Goal: Task Accomplishment & Management: Use online tool/utility

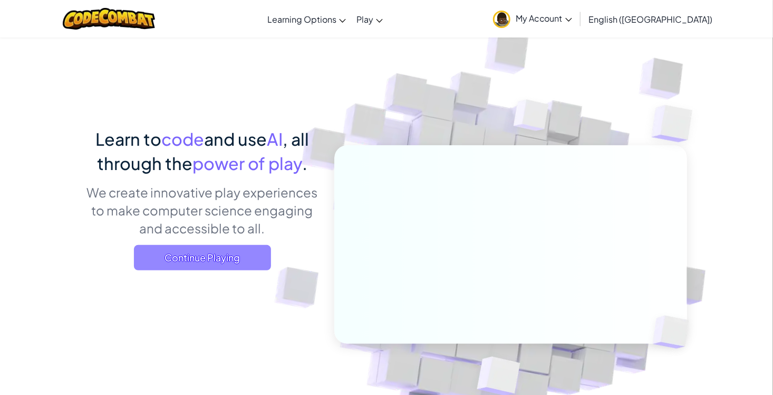
click at [231, 259] on span "Continue Playing" at bounding box center [202, 257] width 137 height 25
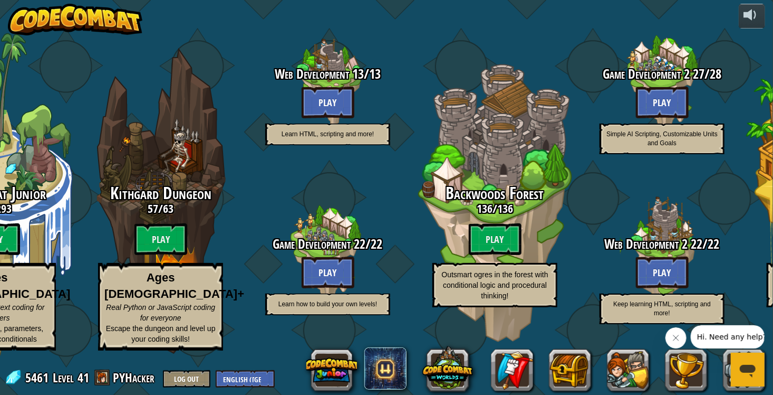
click at [680, 343] on button "Close message from company" at bounding box center [675, 337] width 21 height 21
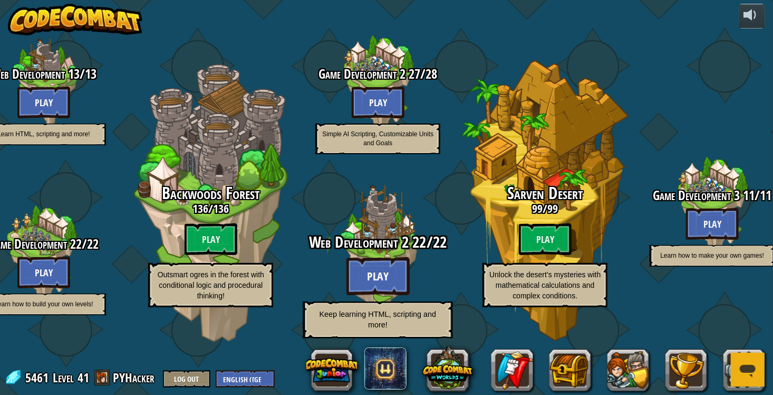
click at [380, 284] on btn "Play" at bounding box center [378, 276] width 63 height 38
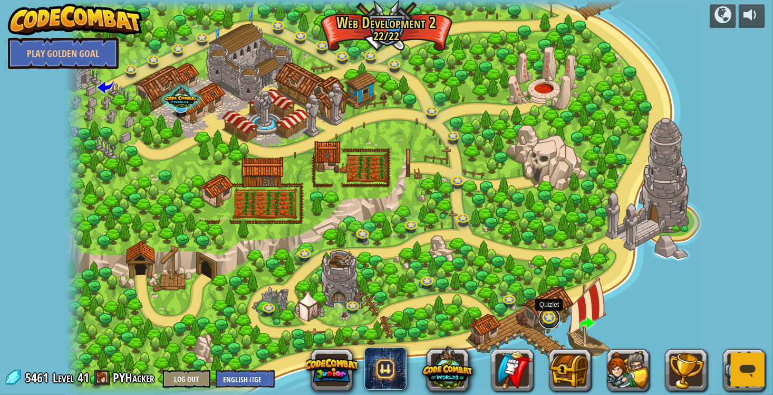
click at [544, 317] on link at bounding box center [549, 318] width 21 height 21
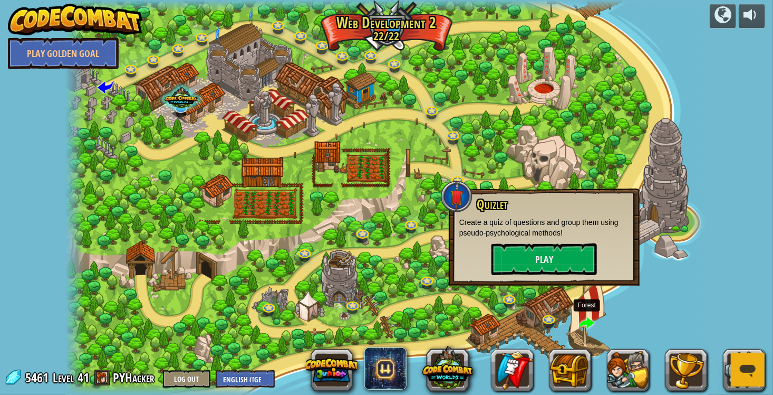
click at [593, 319] on span at bounding box center [586, 322] width 15 height 15
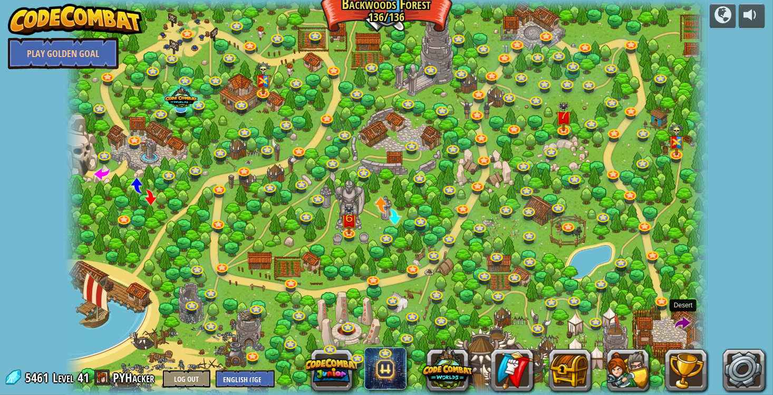
click at [681, 317] on span at bounding box center [683, 322] width 15 height 15
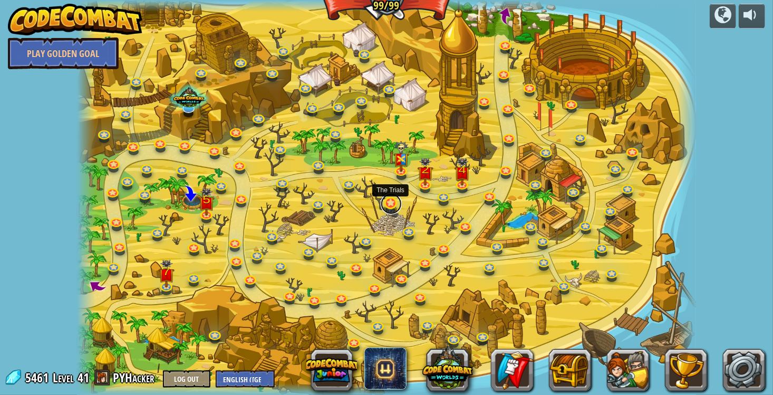
click at [390, 209] on link at bounding box center [391, 203] width 21 height 21
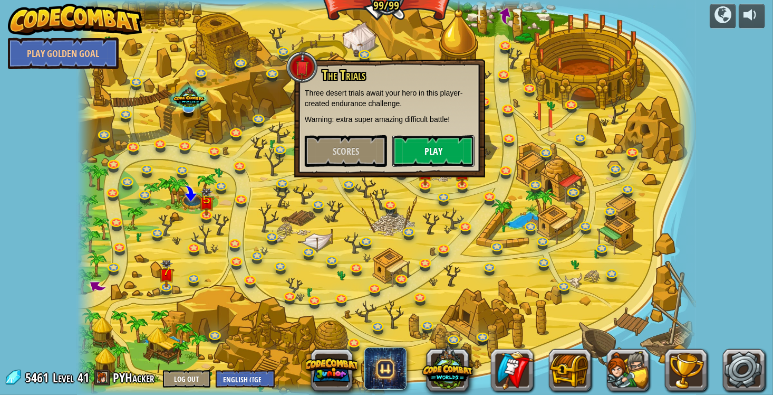
click at [414, 150] on button "Play" at bounding box center [433, 151] width 82 height 32
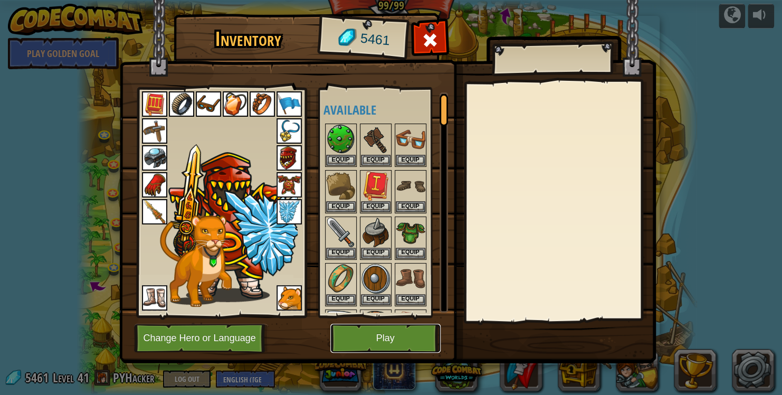
click at [408, 333] on button "Play" at bounding box center [385, 337] width 110 height 29
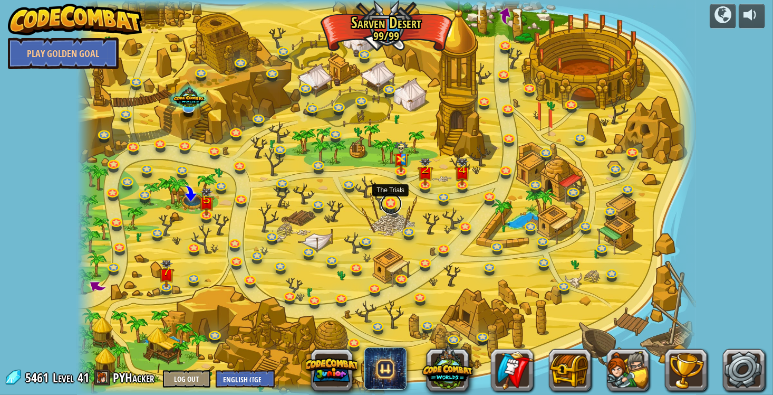
click at [389, 200] on link at bounding box center [391, 203] width 21 height 21
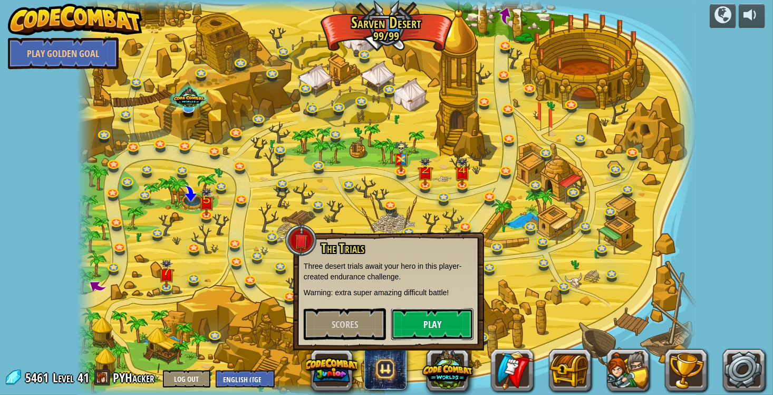
click at [441, 323] on button "Play" at bounding box center [432, 324] width 82 height 32
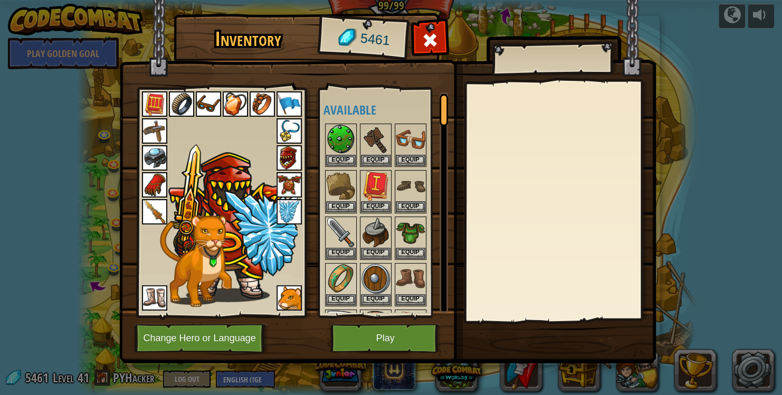
drag, startPoint x: 436, startPoint y: 114, endPoint x: 444, endPoint y: 121, distance: 10.4
click at [444, 120] on div "Available Equip Equip Equip Equip Equip Equip Equip Equip Equip Equip Equip Equ…" at bounding box center [385, 202] width 125 height 220
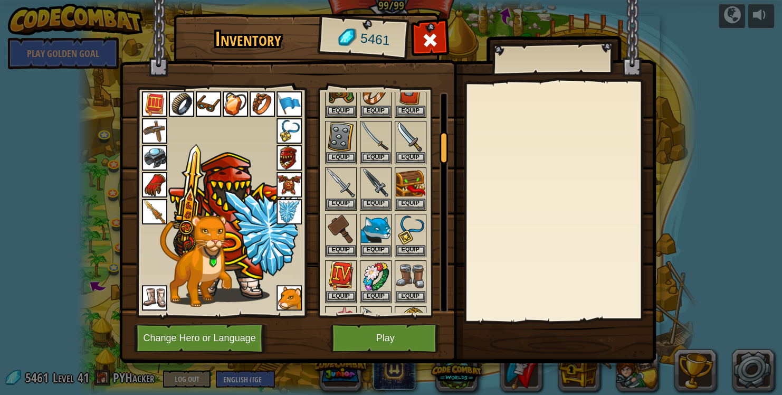
scroll to position [288, 0]
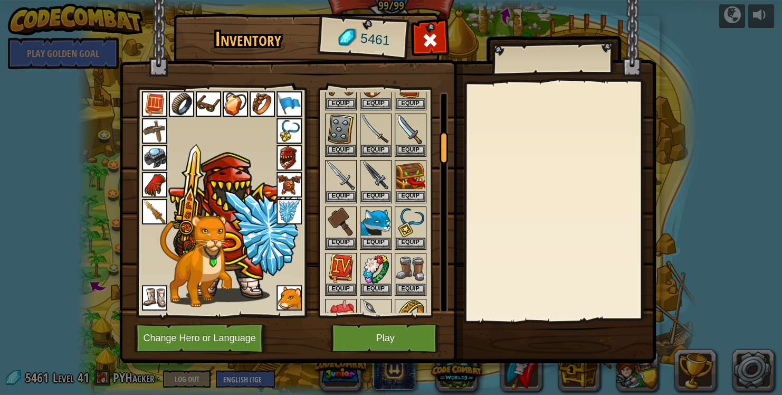
drag, startPoint x: 444, startPoint y: 124, endPoint x: 448, endPoint y: 160, distance: 36.1
click at [448, 160] on div "Inventory 5461 Available Equip Equip Equip Equip Equip Equip Equip Equip Equip …" at bounding box center [391, 190] width 537 height 348
click at [380, 101] on button "Equip" at bounding box center [376, 103] width 30 height 11
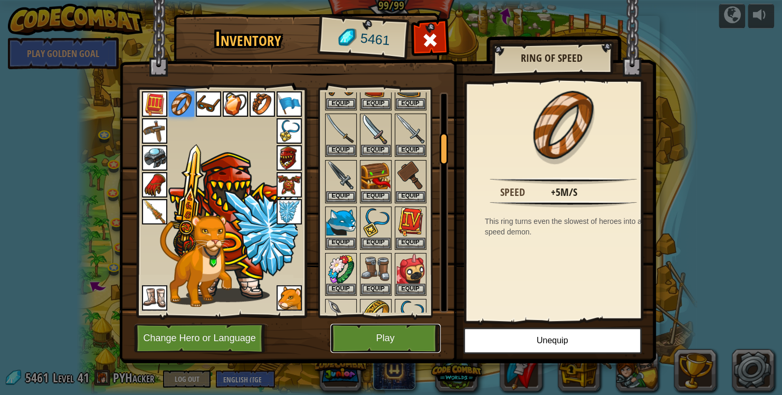
click at [366, 351] on button "Play" at bounding box center [385, 337] width 110 height 29
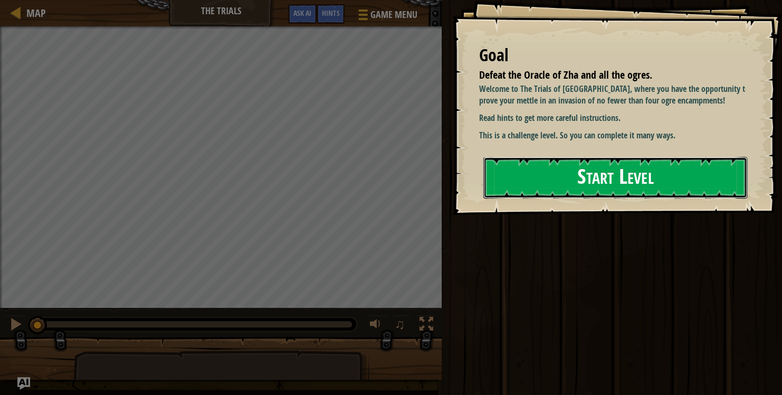
click at [582, 174] on button "Start Level" at bounding box center [615, 178] width 264 height 42
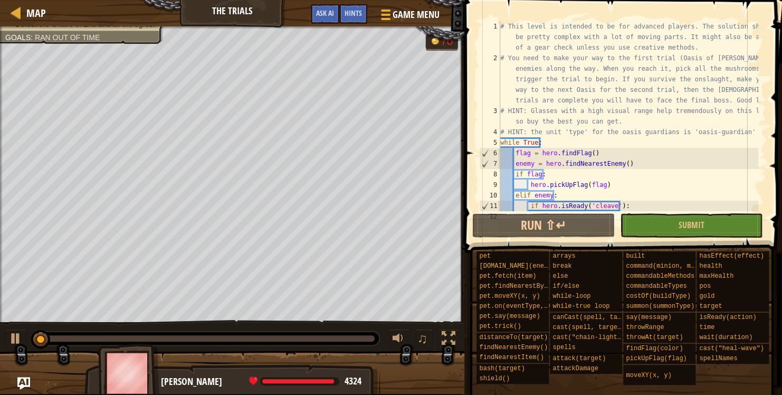
click at [352, 336] on div at bounding box center [205, 338] width 347 height 14
click at [353, 338] on div "6:32.0 Now: 0:05.6 Max: 6:59.9" at bounding box center [206, 338] width 338 height 6
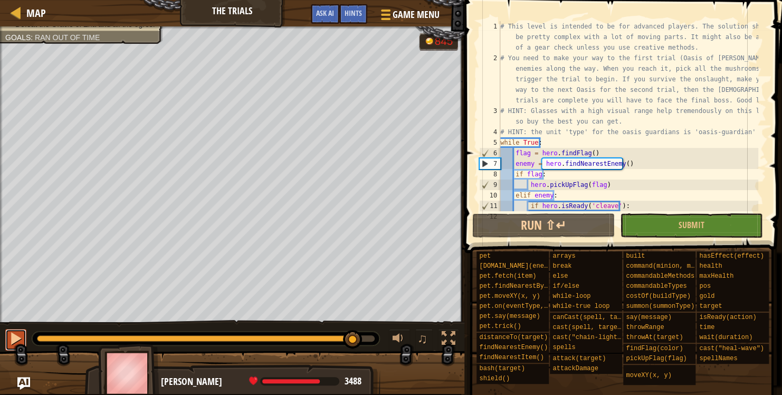
click at [17, 341] on div at bounding box center [16, 338] width 14 height 14
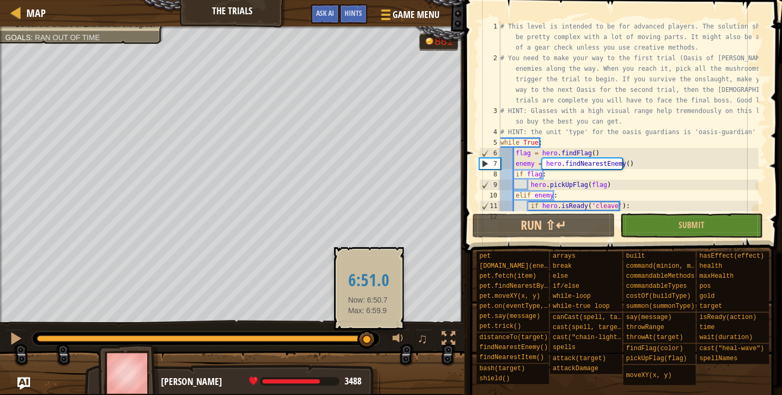
click at [368, 338] on div at bounding box center [206, 338] width 338 height 6
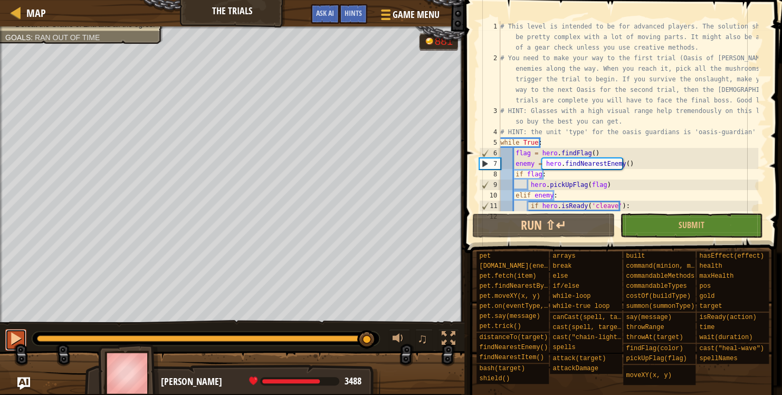
click at [21, 340] on div at bounding box center [16, 338] width 14 height 14
click at [129, 350] on div "Defeat the Oracle of Zha and all the ogres. Goals : Ran out of time G reen B la…" at bounding box center [391, 209] width 782 height 367
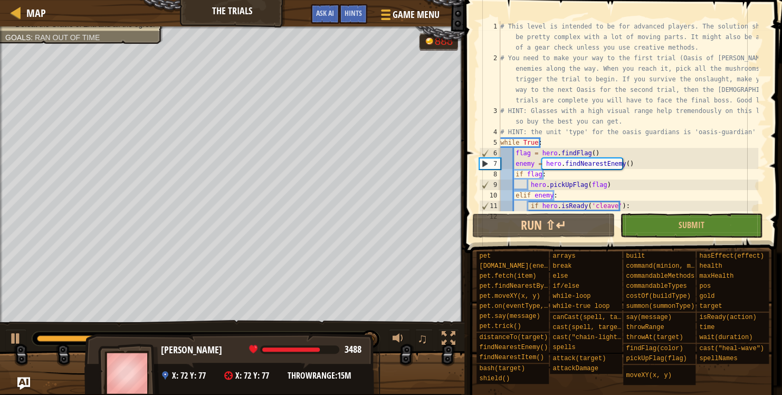
click at [284, 384] on div "Defeat the Oracle of Zha and all the ogres. Goals : Ran out of time G reen B la…" at bounding box center [391, 209] width 782 height 367
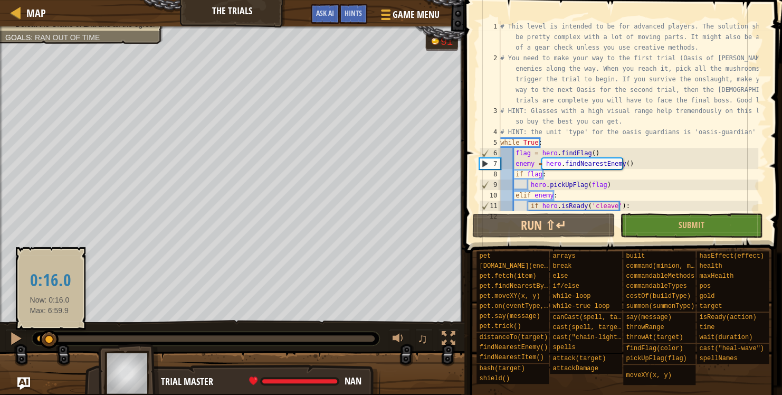
click at [50, 337] on div at bounding box center [43, 338] width 13 height 6
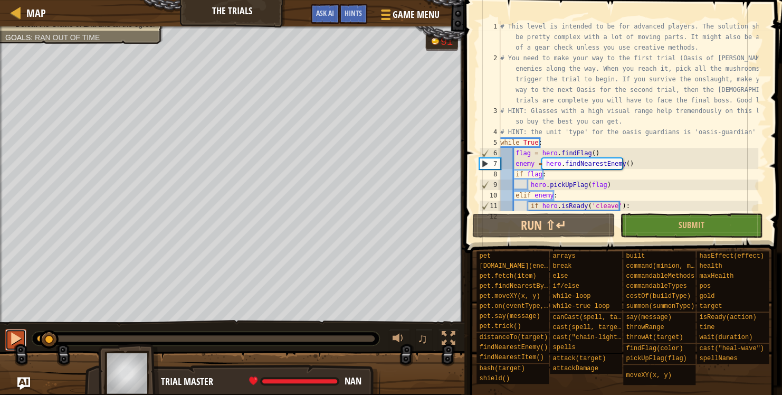
click at [13, 338] on div at bounding box center [16, 338] width 14 height 14
click at [671, 225] on button "Submit" at bounding box center [691, 225] width 142 height 24
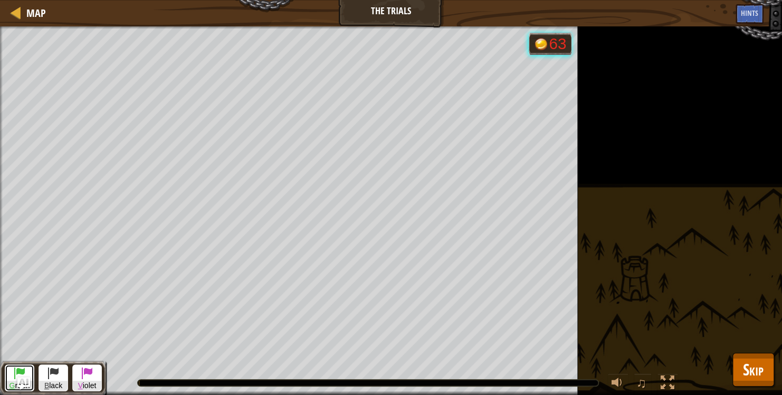
drag, startPoint x: 19, startPoint y: 368, endPoint x: 24, endPoint y: 366, distance: 5.4
click at [20, 368] on span at bounding box center [19, 372] width 13 height 13
